Goal: Transaction & Acquisition: Subscribe to service/newsletter

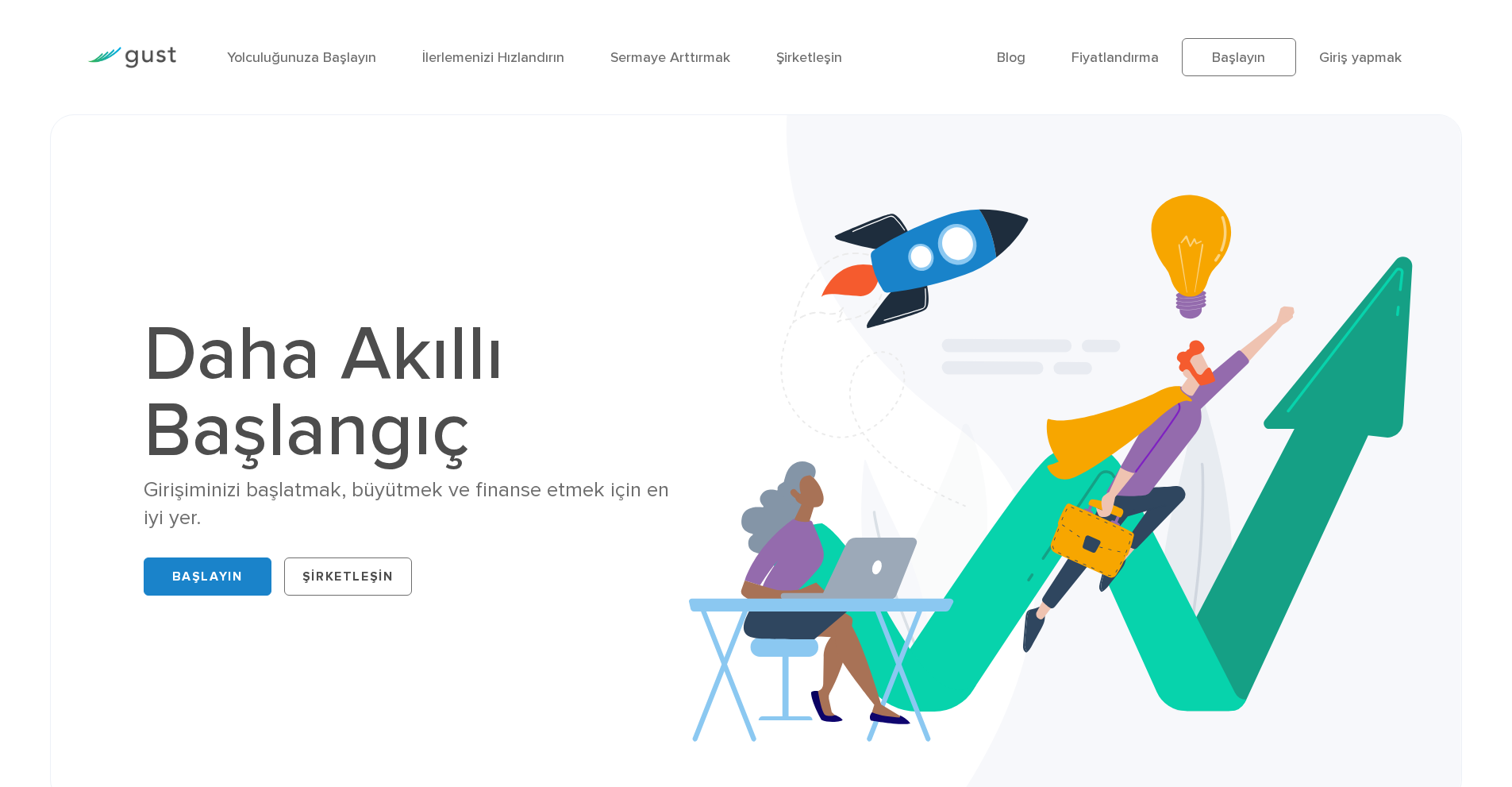
click at [829, 86] on div "Yolculuğunuza Başlayın İlerlemenizi Hızlandırın Sermaye Arttırmak Şirketleşin" at bounding box center [600, 58] width 770 height 69
click at [1135, 56] on font "Fiyatlandırma" at bounding box center [1115, 57] width 87 height 17
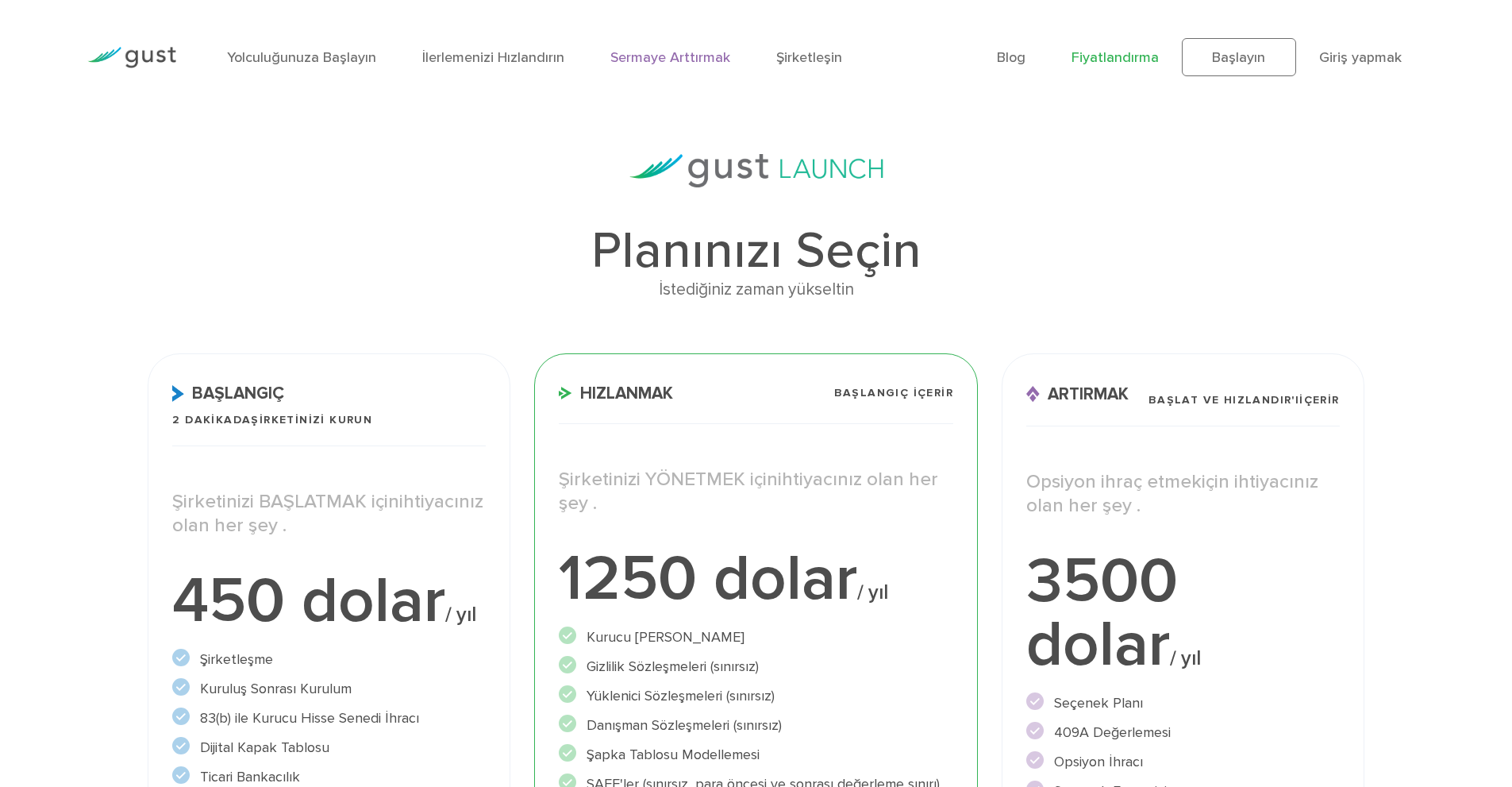
click at [682, 55] on font "Sermaye Arttırmak" at bounding box center [670, 57] width 119 height 17
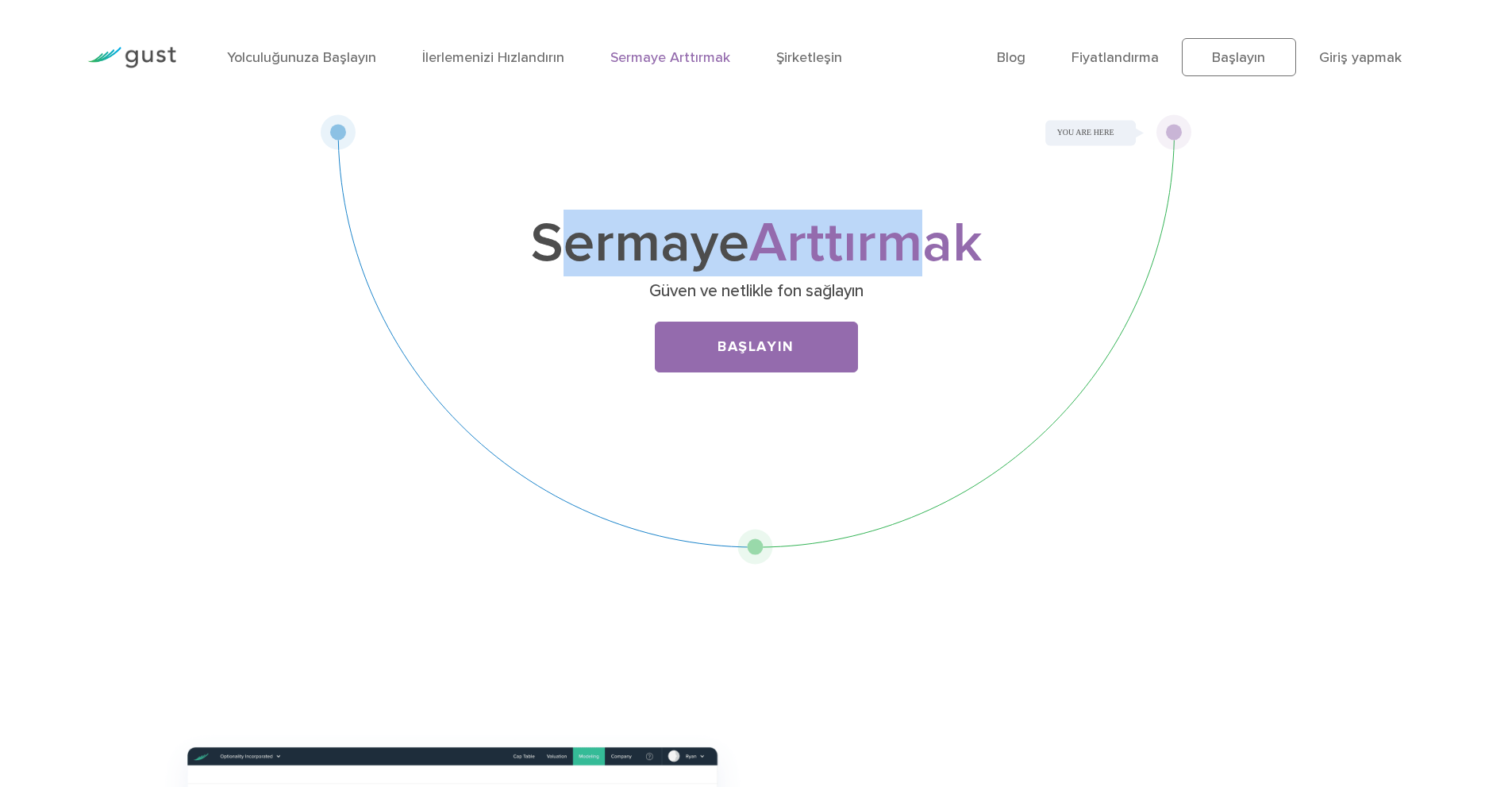
drag, startPoint x: 583, startPoint y: 246, endPoint x: 917, endPoint y: 237, distance: 334.1
click at [914, 237] on font "Sermaye Arttırmak" at bounding box center [756, 243] width 451 height 67
click at [919, 237] on font "Arttırmak" at bounding box center [866, 243] width 233 height 67
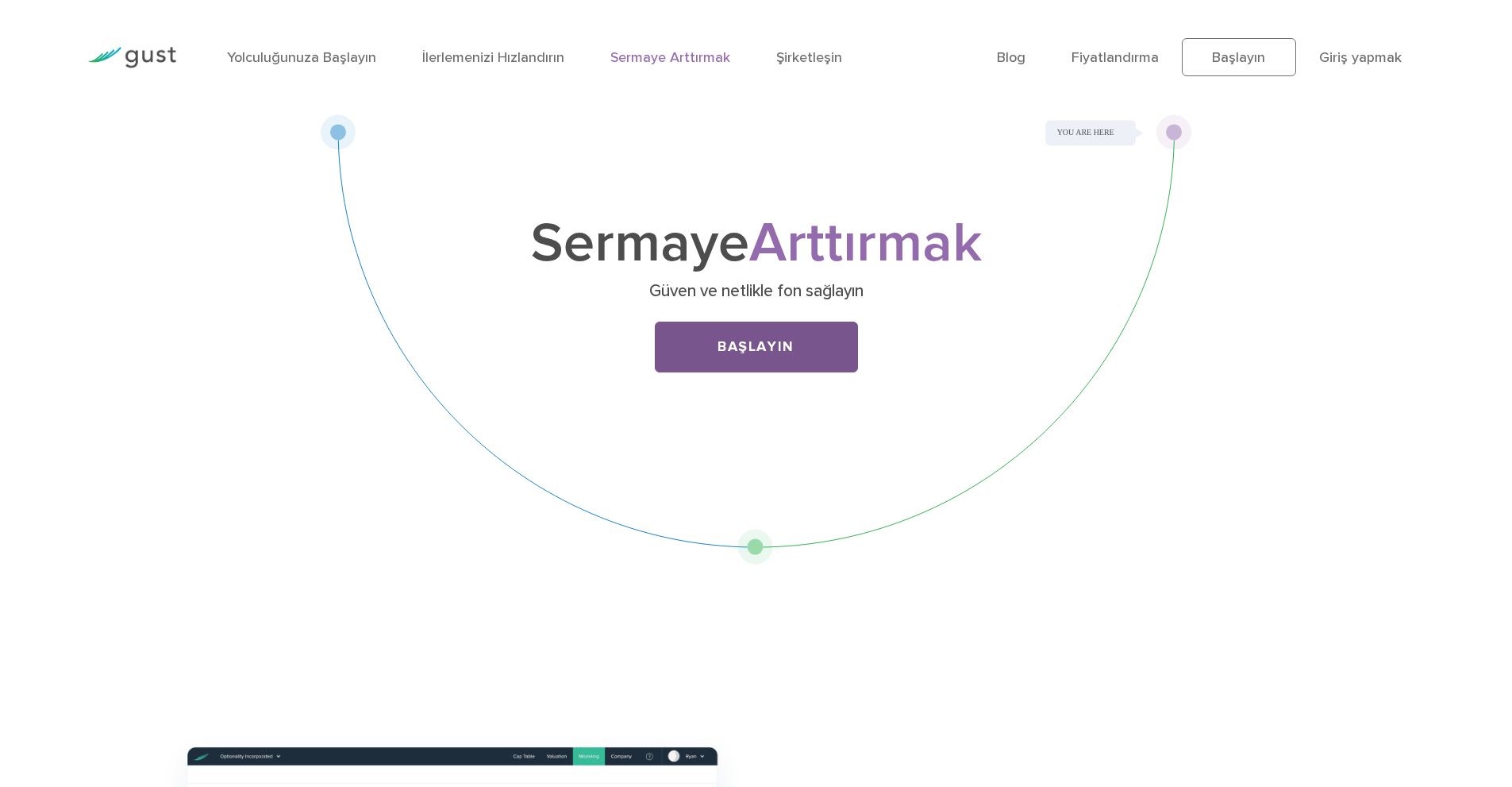
click at [815, 363] on link "Başlayın" at bounding box center [756, 347] width 204 height 51
